Goal: Information Seeking & Learning: Learn about a topic

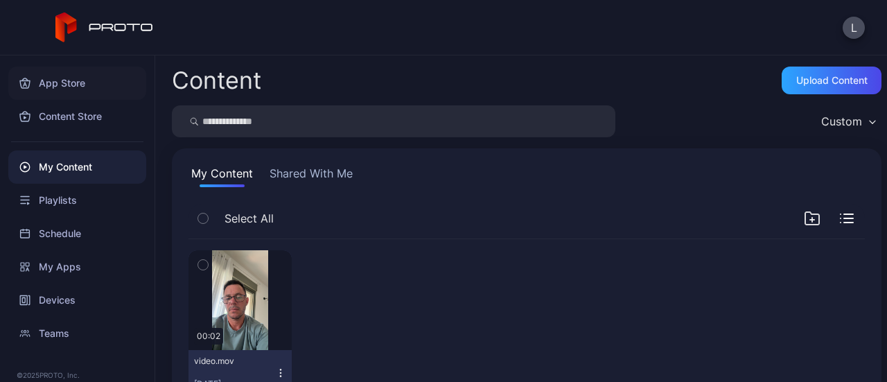
click at [63, 81] on div "App Store" at bounding box center [77, 83] width 138 height 33
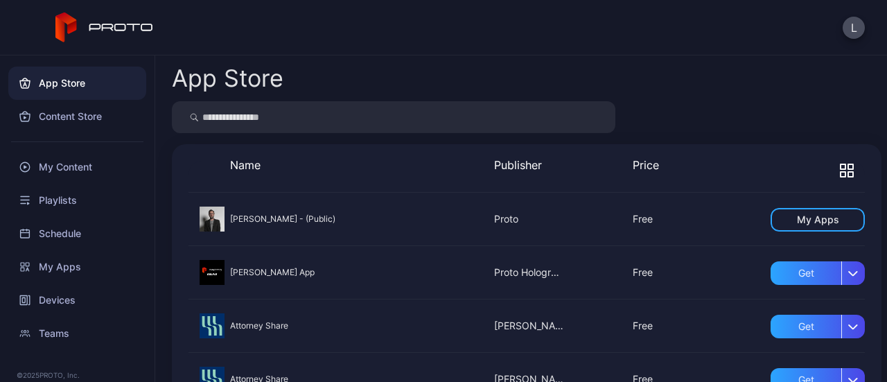
click at [840, 175] on icon "button" at bounding box center [847, 171] width 14 height 14
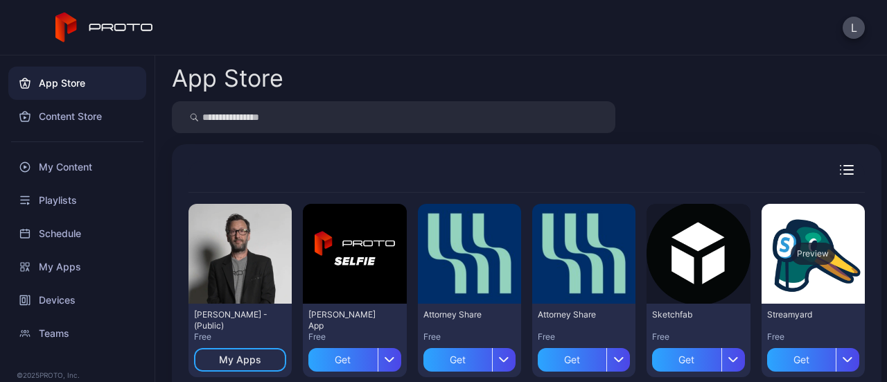
click at [803, 253] on div "Preview" at bounding box center [813, 254] width 44 height 22
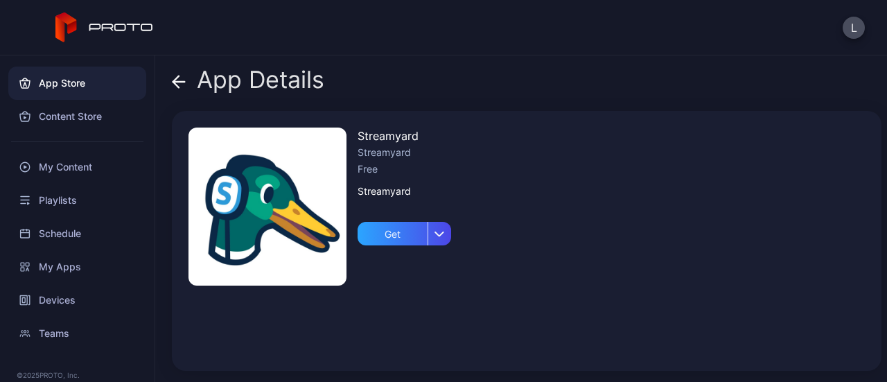
click at [174, 78] on icon at bounding box center [179, 82] width 14 height 14
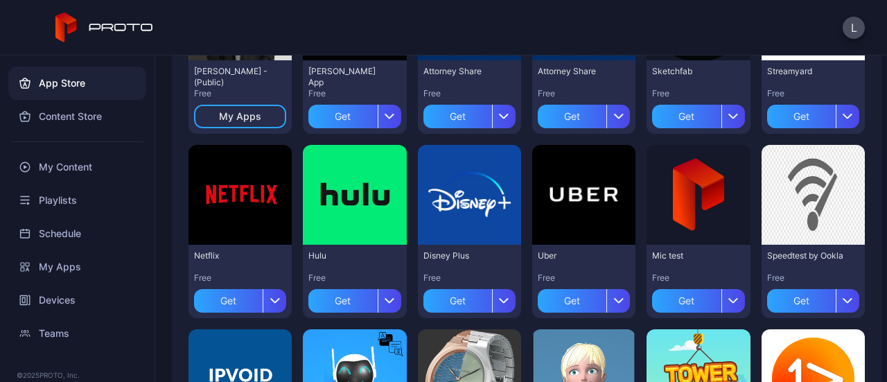
scroll to position [277, 0]
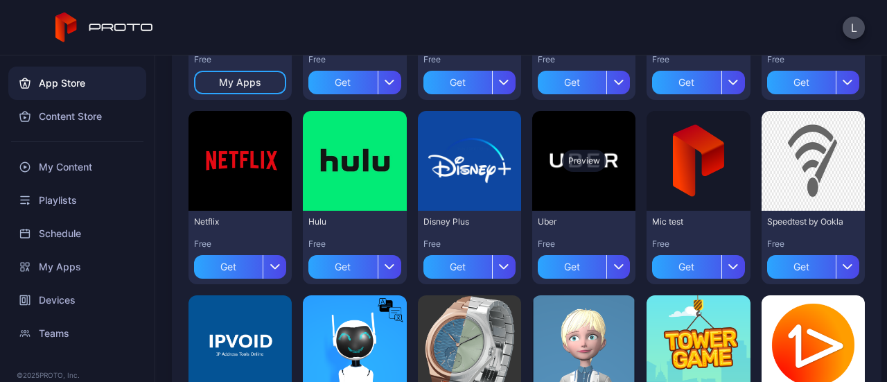
click at [566, 175] on div "Preview" at bounding box center [583, 161] width 103 height 100
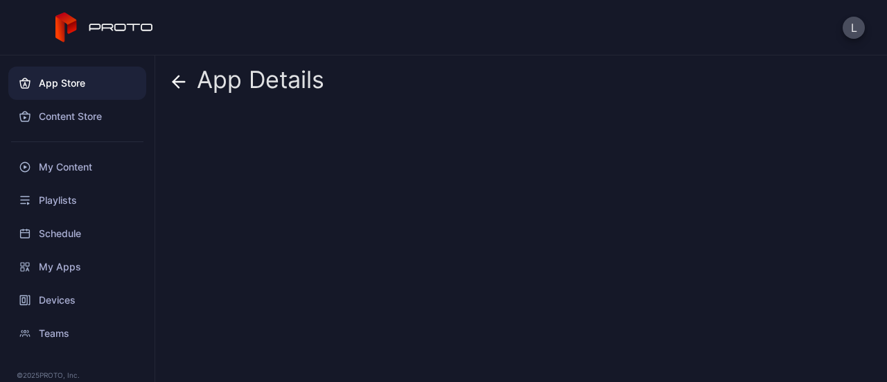
click at [180, 78] on icon at bounding box center [179, 82] width 14 height 14
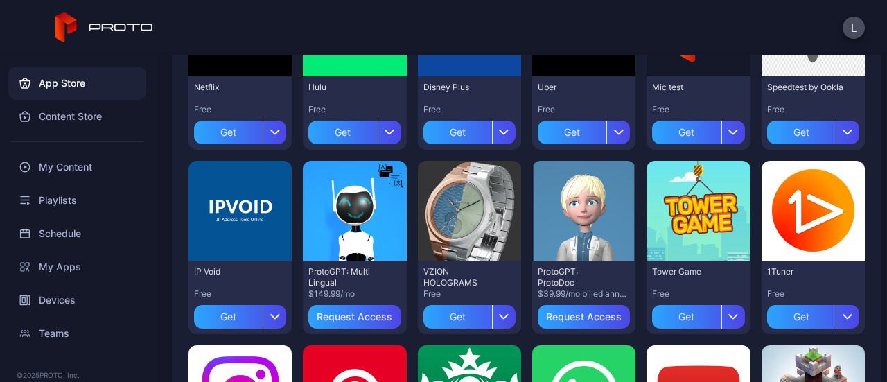
scroll to position [416, 0]
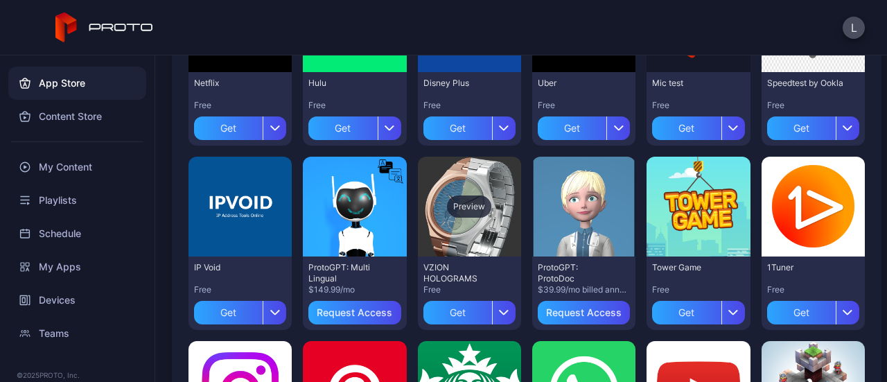
click at [453, 225] on div "Preview" at bounding box center [469, 207] width 103 height 100
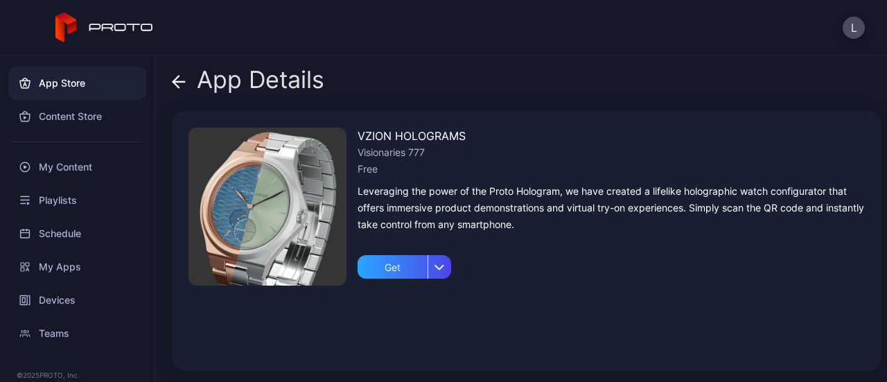
click at [173, 78] on icon at bounding box center [179, 82] width 14 height 14
